Goal: Task Accomplishment & Management: Use online tool/utility

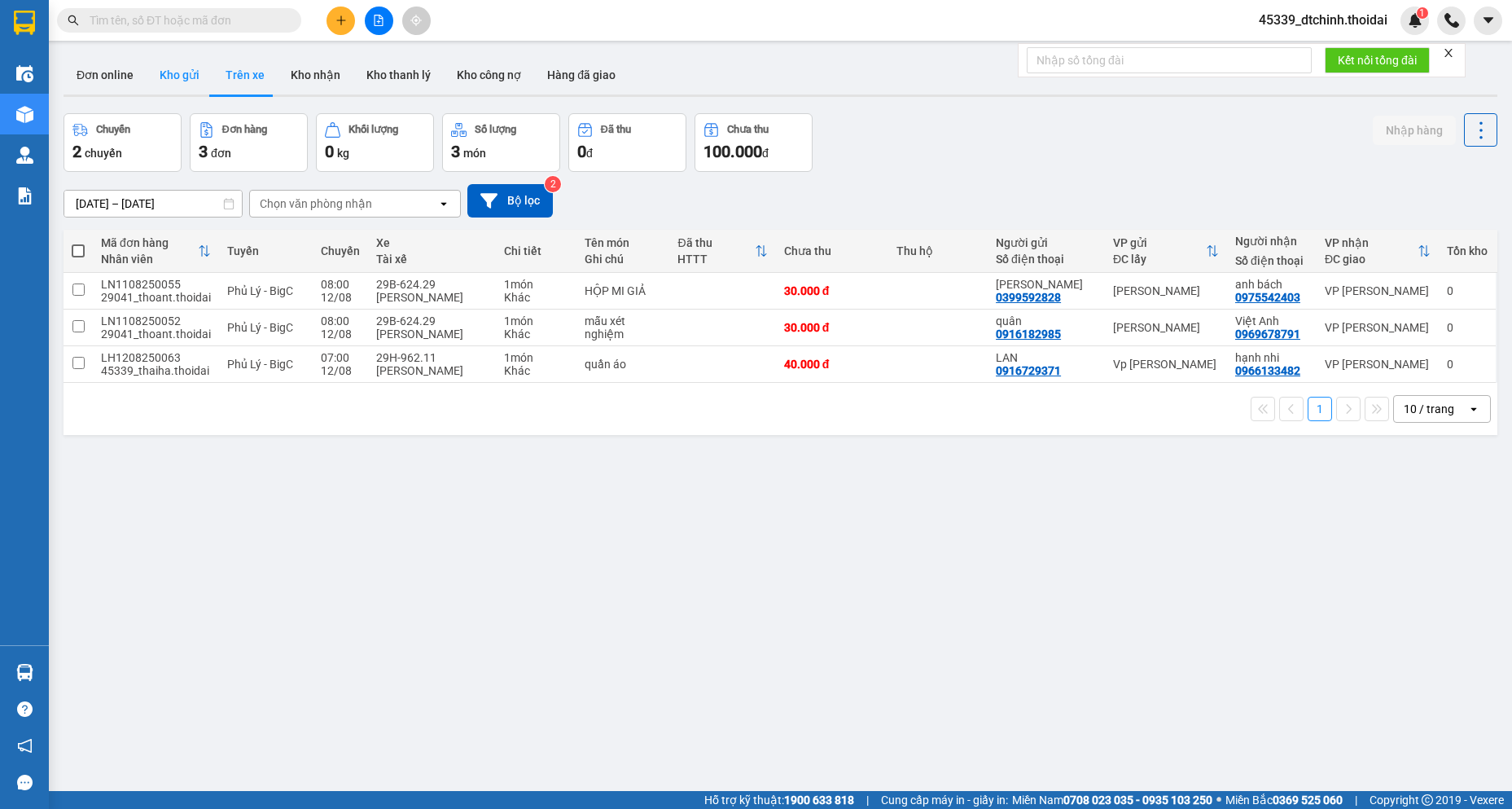
click at [173, 77] on button "Kho gửi" at bounding box center [179, 74] width 66 height 39
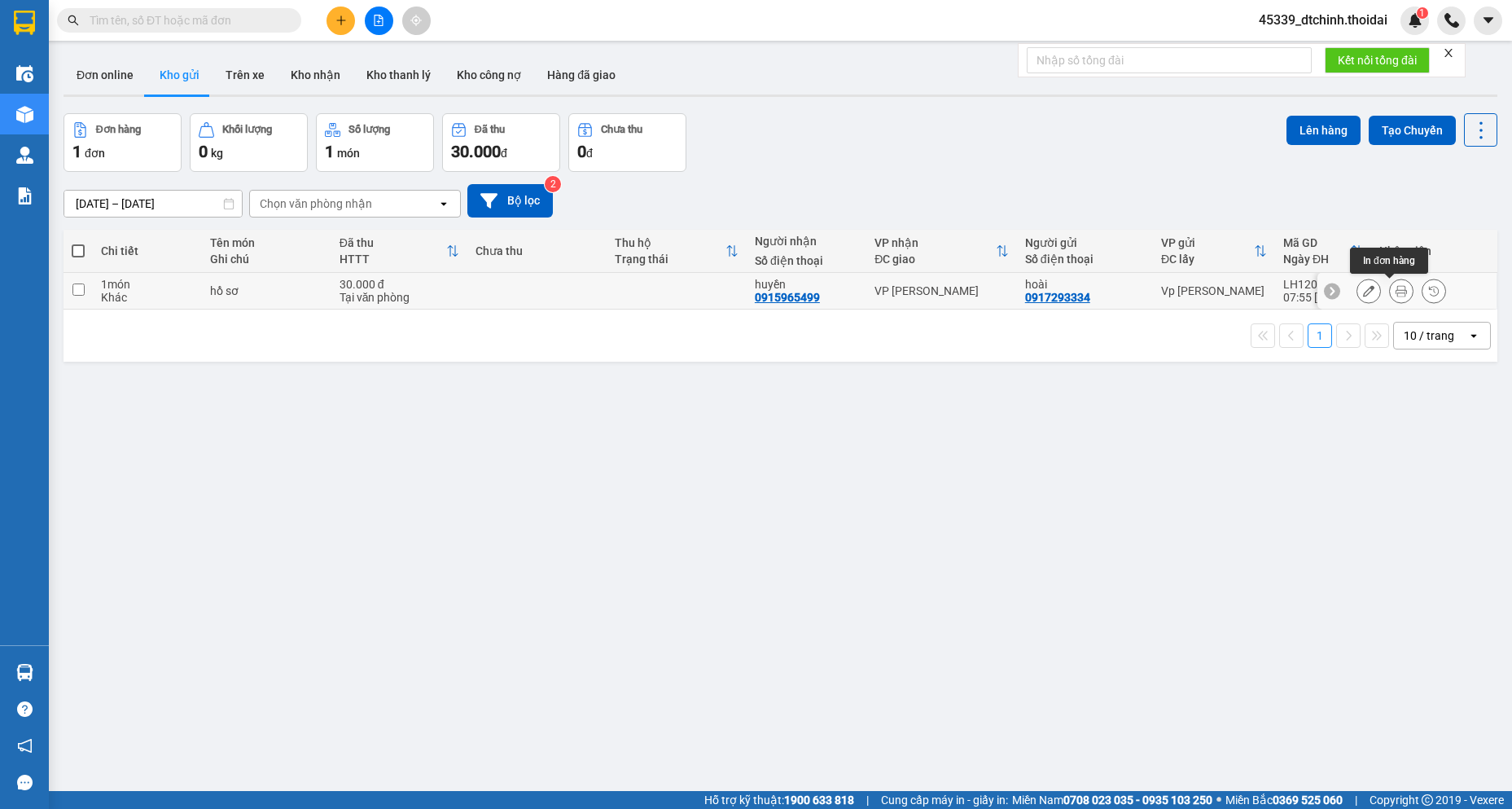
click at [1396, 289] on icon at bounding box center [1401, 291] width 11 height 11
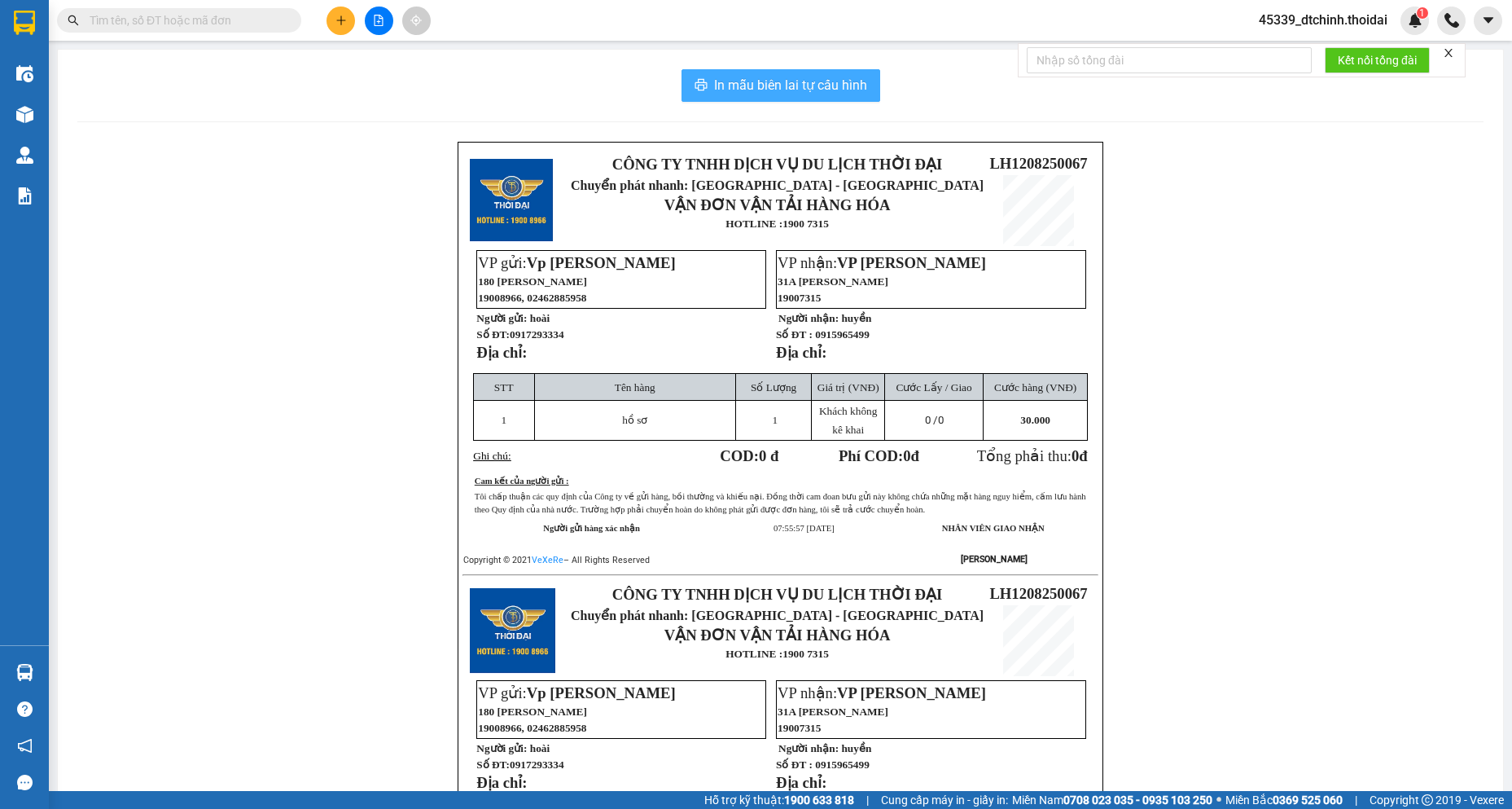
click at [794, 75] on span "In mẫu biên lai tự cấu hình" at bounding box center [791, 85] width 153 height 20
